Goal: Information Seeking & Learning: Learn about a topic

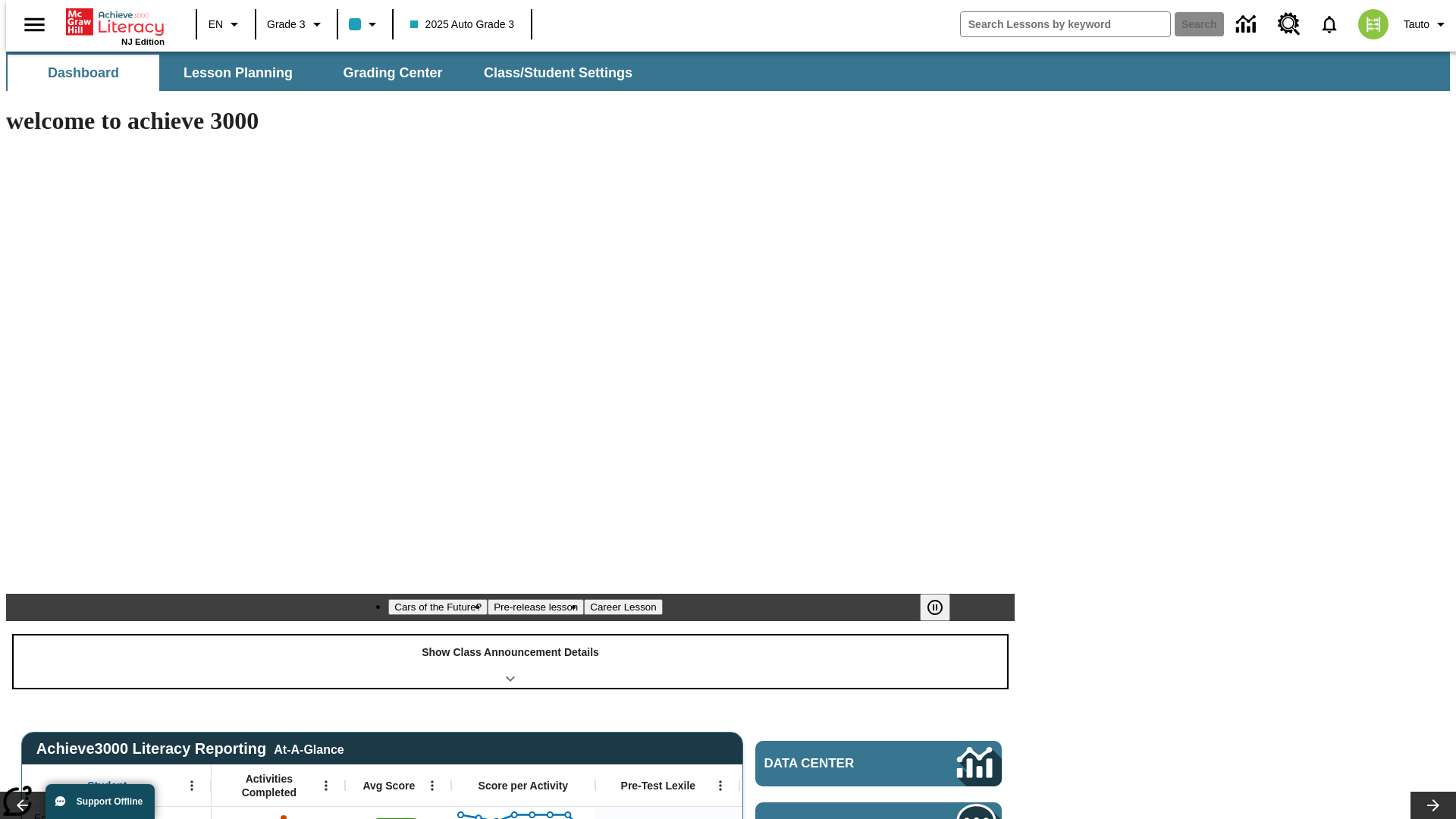
click at [511, 636] on div "Show Class Announcement Details" at bounding box center [511, 661] width 994 height 52
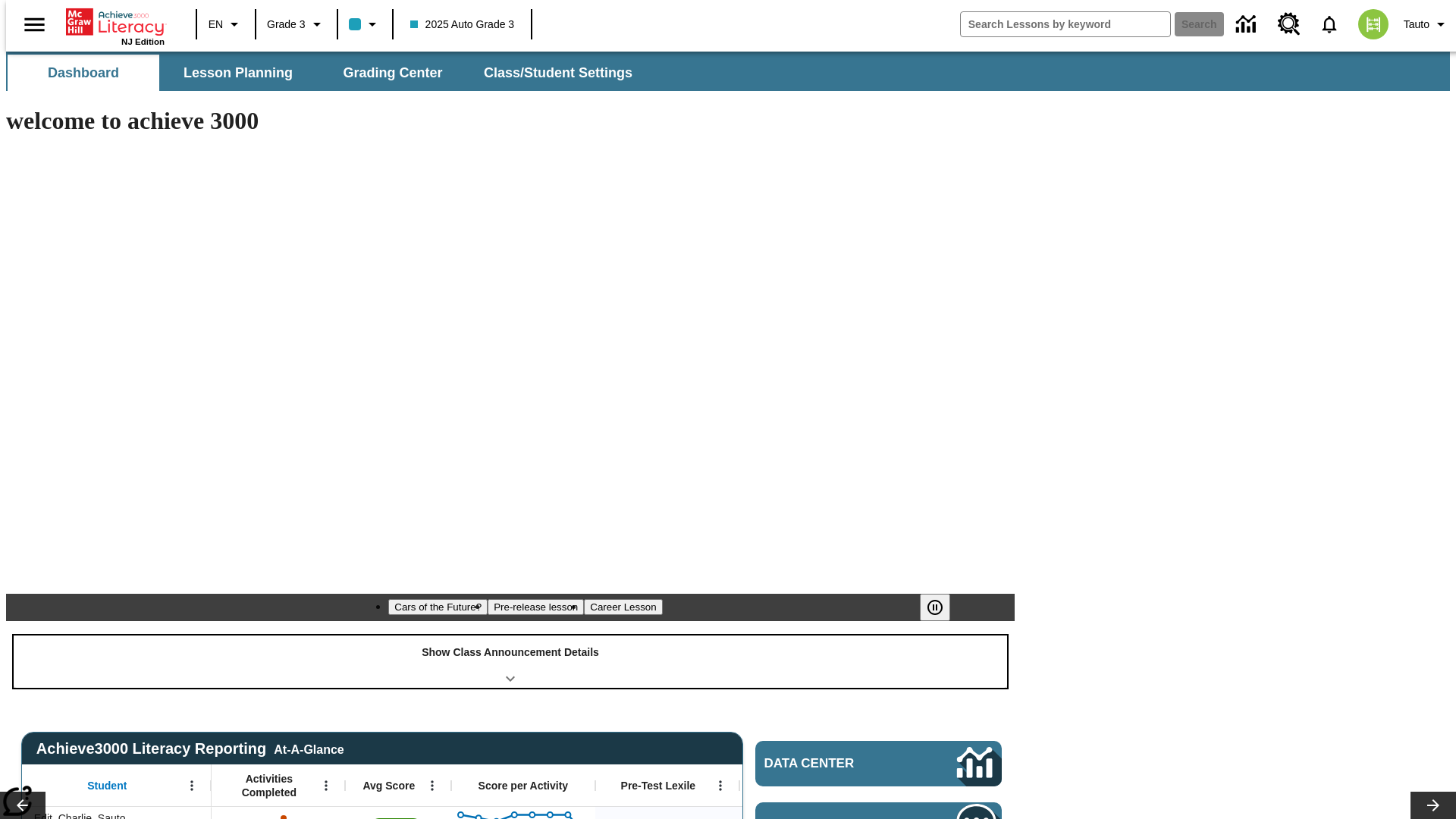
click at [511, 636] on div "Show Class Announcement Details" at bounding box center [511, 661] width 994 height 52
